Goal: Find specific page/section: Find specific page/section

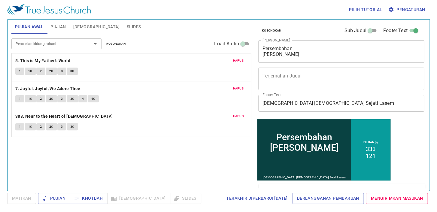
click at [114, 43] on span "Kosongkan" at bounding box center [116, 43] width 20 height 5
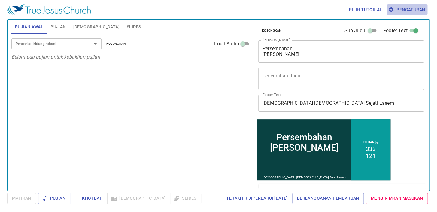
click at [421, 6] on span "Pengaturan" at bounding box center [407, 10] width 36 height 8
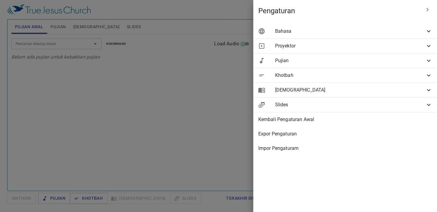
click at [393, 33] on span "Bahasa" at bounding box center [350, 31] width 150 height 7
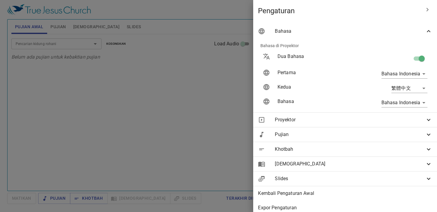
click at [414, 60] on input "checkbox" at bounding box center [422, 59] width 34 height 11
checkbox input "false"
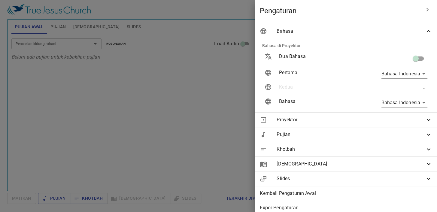
click at [231, 95] on div at bounding box center [218, 106] width 437 height 212
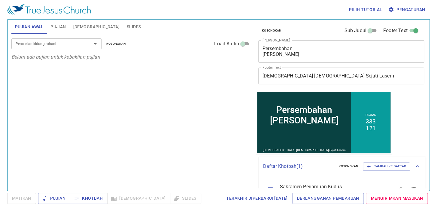
click at [71, 44] on input "Pencarian kidung rohani" at bounding box center [47, 43] width 69 height 7
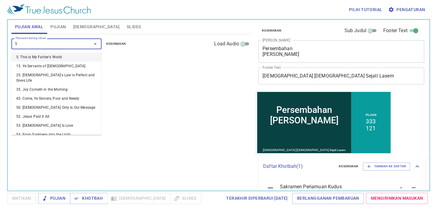
type input "59"
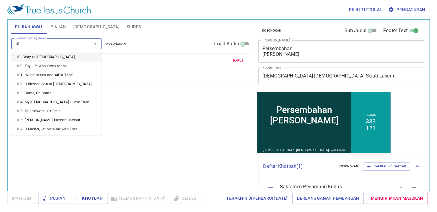
type input "108"
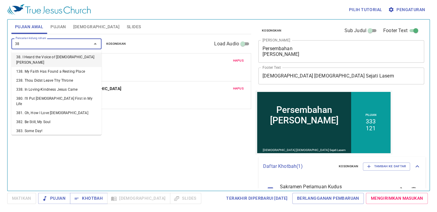
type input "388"
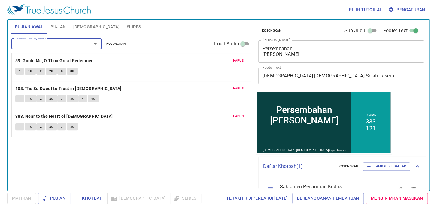
click at [60, 25] on span "Pujian" at bounding box center [57, 27] width 15 height 8
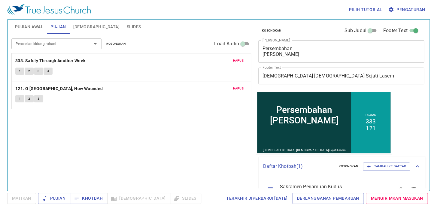
click at [119, 41] on span "Kosongkan" at bounding box center [116, 43] width 20 height 5
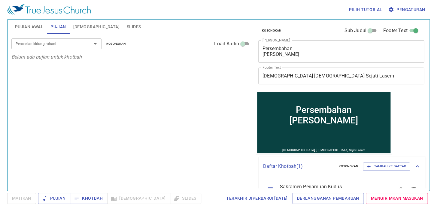
click at [50, 42] on input "Pencarian kidung rohani" at bounding box center [47, 43] width 69 height 7
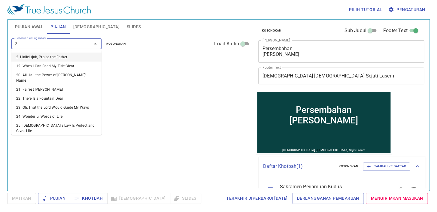
type input "26"
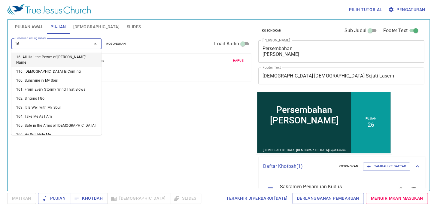
type input "163"
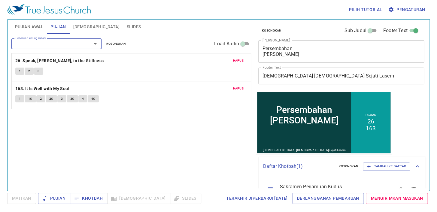
click at [127, 24] on span "Slides" at bounding box center [134, 27] width 14 height 8
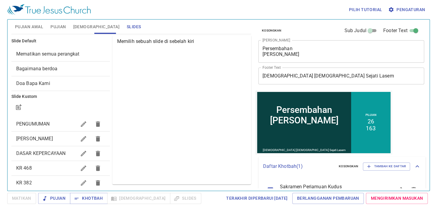
click at [86, 51] on span "Mematikan semua perangkat" at bounding box center [60, 53] width 89 height 7
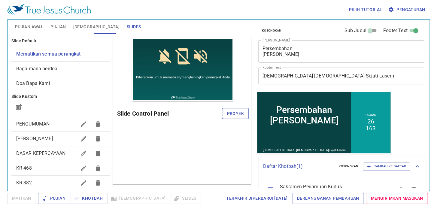
click at [229, 111] on span "Proyek" at bounding box center [235, 114] width 17 height 8
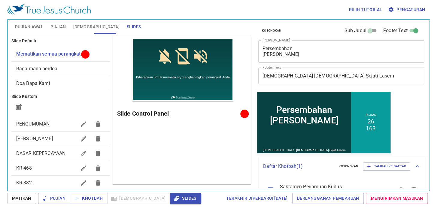
click at [61, 27] on span "Pujian" at bounding box center [57, 27] width 15 height 8
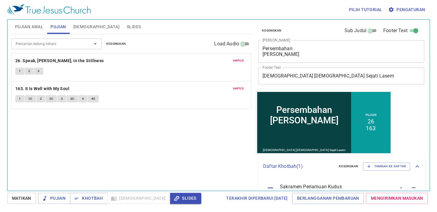
click at [30, 28] on span "Pujian Awal" at bounding box center [29, 27] width 28 height 8
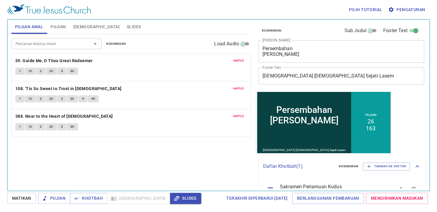
click at [59, 23] on button "Pujian" at bounding box center [58, 27] width 23 height 14
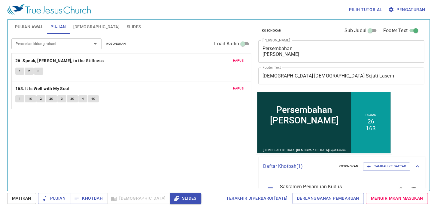
click at [32, 19] on div "Pilih tutorial Pengaturan Pujian Awal Pujian Alkitab Slides Pencarian kidung ro…" at bounding box center [218, 106] width 437 height 212
click at [127, 26] on span "Slides" at bounding box center [134, 27] width 14 height 8
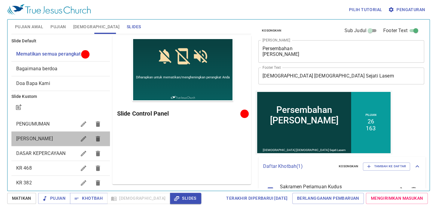
click at [61, 141] on span "Mari kita berdoa" at bounding box center [46, 138] width 60 height 7
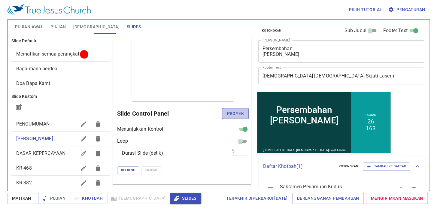
click at [227, 114] on span "Proyek" at bounding box center [235, 114] width 17 height 8
click at [41, 30] on span "Pujian Awal" at bounding box center [29, 27] width 28 height 8
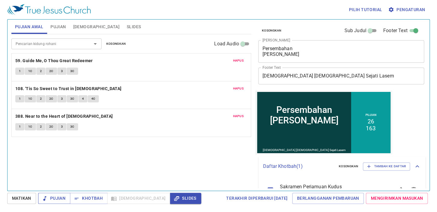
click at [56, 199] on span "Pujian" at bounding box center [54, 199] width 23 height 8
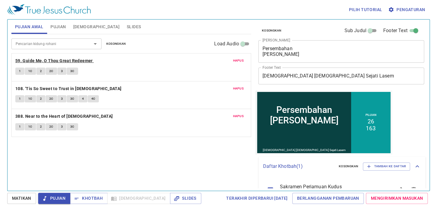
click at [42, 58] on b "59. Guide Me, O Thou Great Redeemer" at bounding box center [54, 61] width 78 height 8
click at [27, 73] on button "1C" at bounding box center [30, 71] width 11 height 7
click at [232, 7] on div "Pilih tutorial Pengaturan" at bounding box center [217, 9] width 420 height 19
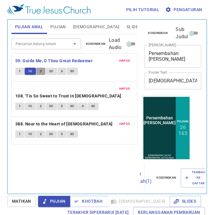
click at [43, 71] on button "2" at bounding box center [40, 71] width 9 height 7
click at [43, 70] on button "2" at bounding box center [40, 71] width 9 height 7
click at [42, 70] on button "2" at bounding box center [40, 71] width 9 height 7
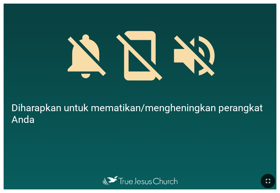
click at [266, 176] on button "button" at bounding box center [267, 181] width 14 height 14
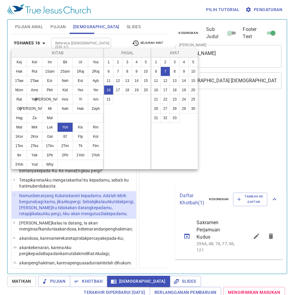
select select "7"
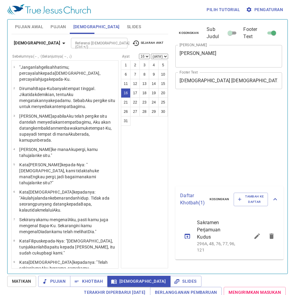
select select "16"
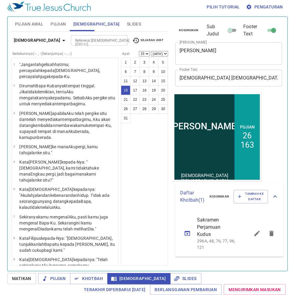
scroll to position [287, 0]
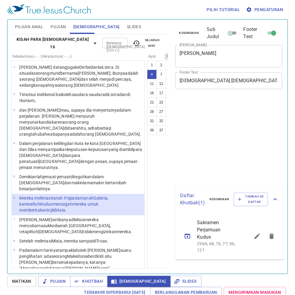
select select "6"
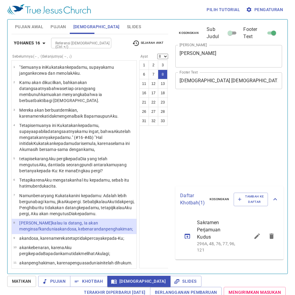
select select "8"
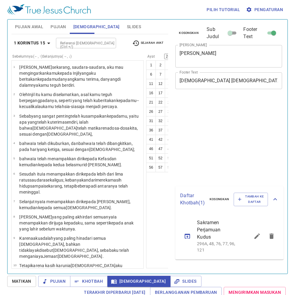
select select "20"
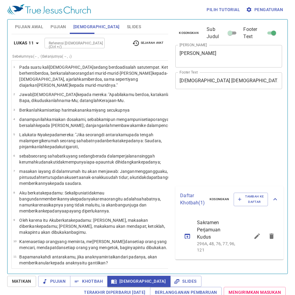
select select "13"
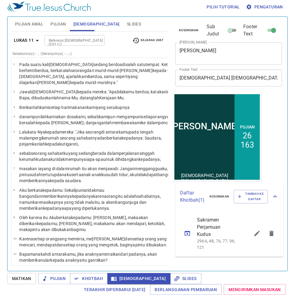
scroll to position [220, 0]
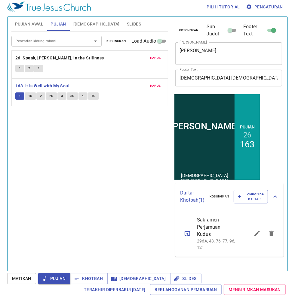
scroll to position [3, 0]
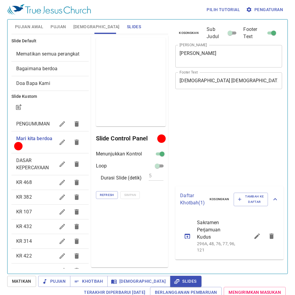
scroll to position [3, 0]
